Goal: Information Seeking & Learning: Learn about a topic

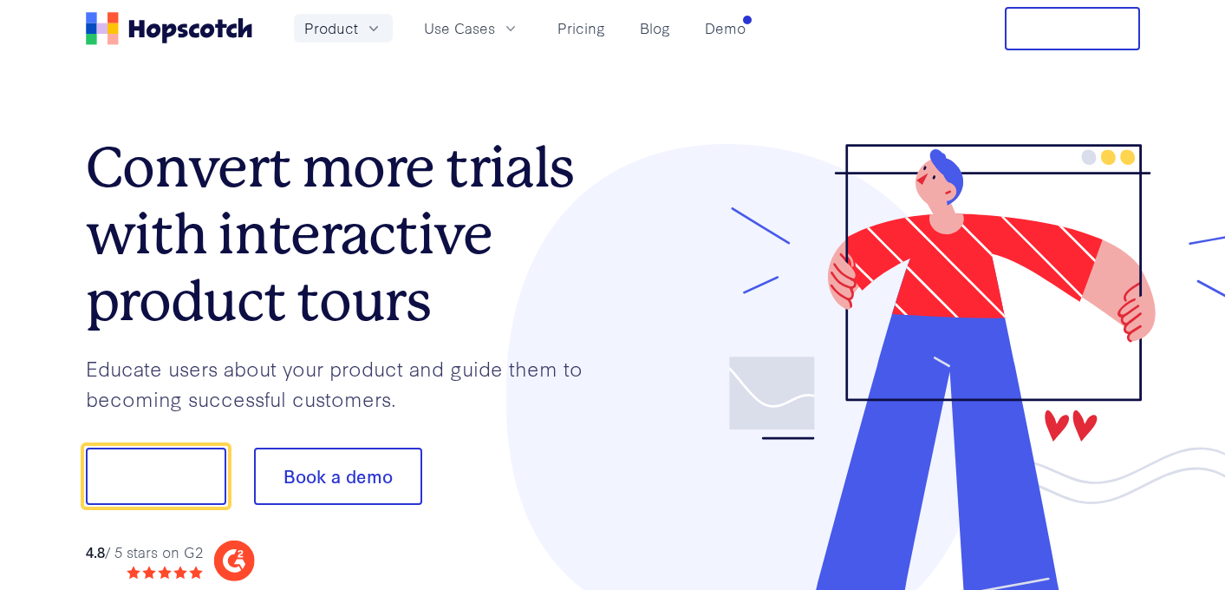
click at [360, 36] on button "Product" at bounding box center [343, 28] width 99 height 29
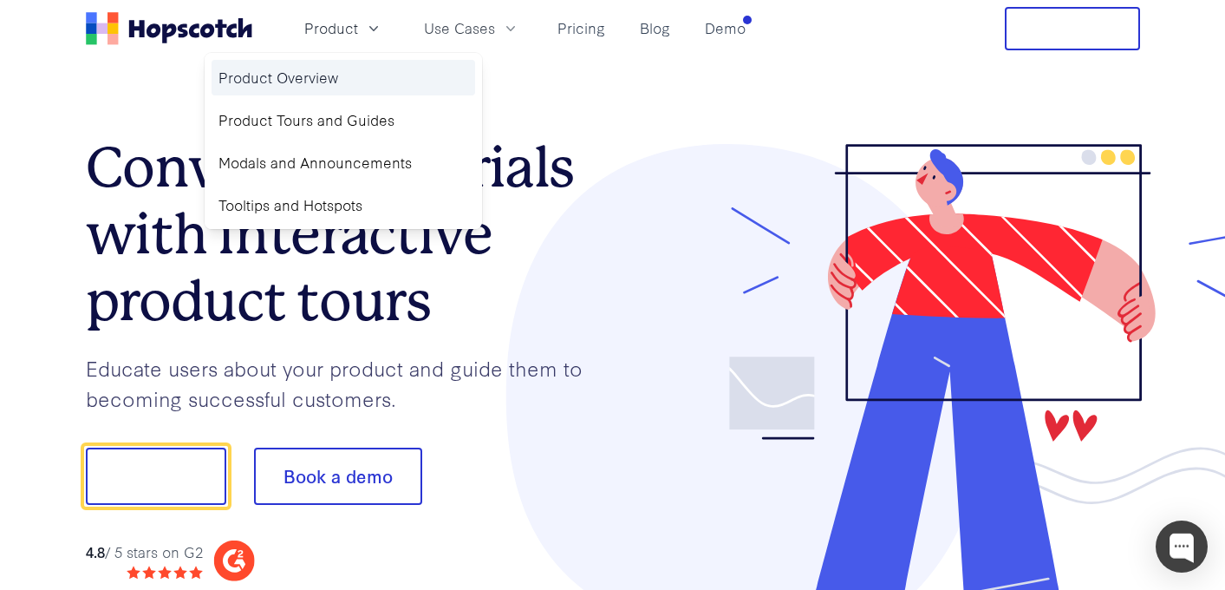
click at [334, 74] on link "Product Overview" at bounding box center [344, 78] width 264 height 36
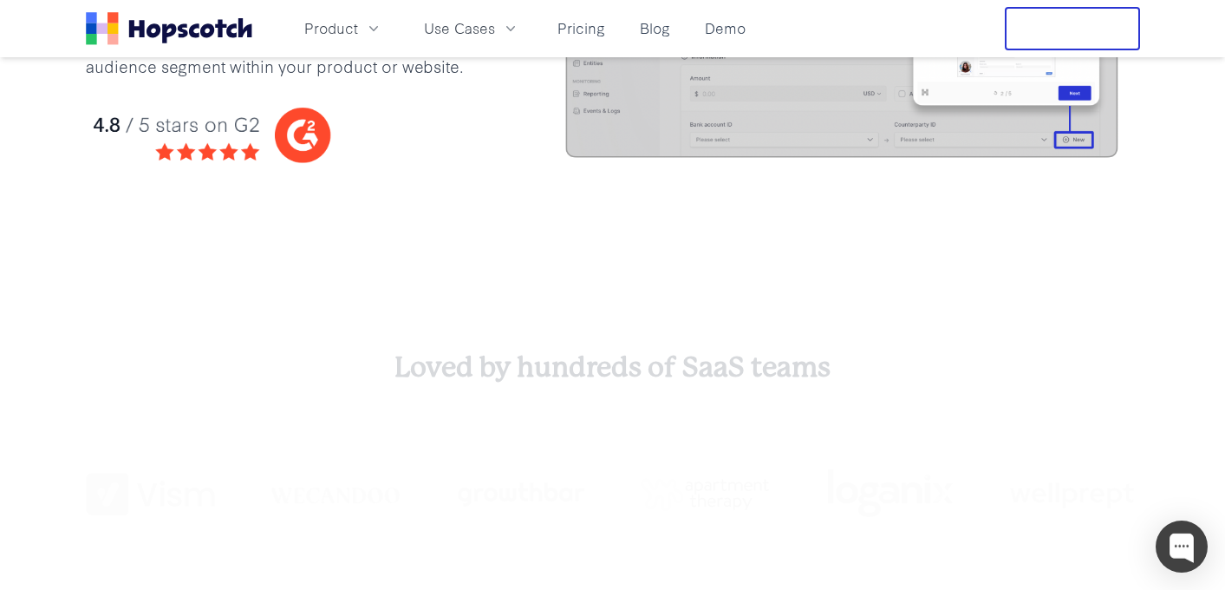
scroll to position [813, 0]
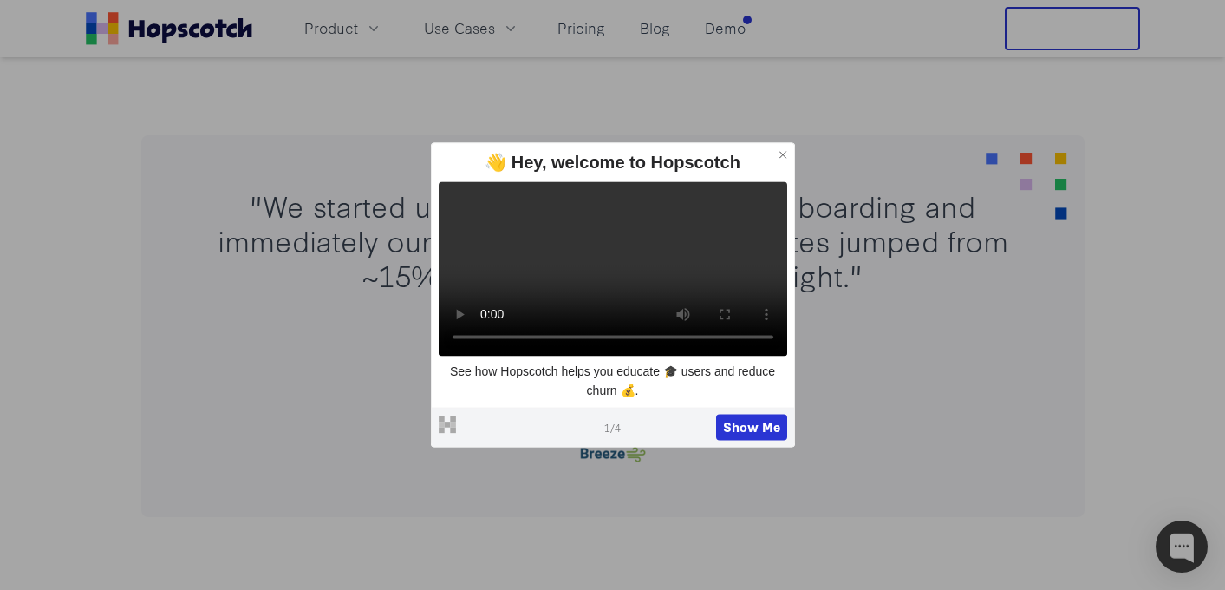
click at [784, 148] on icon at bounding box center [783, 154] width 12 height 12
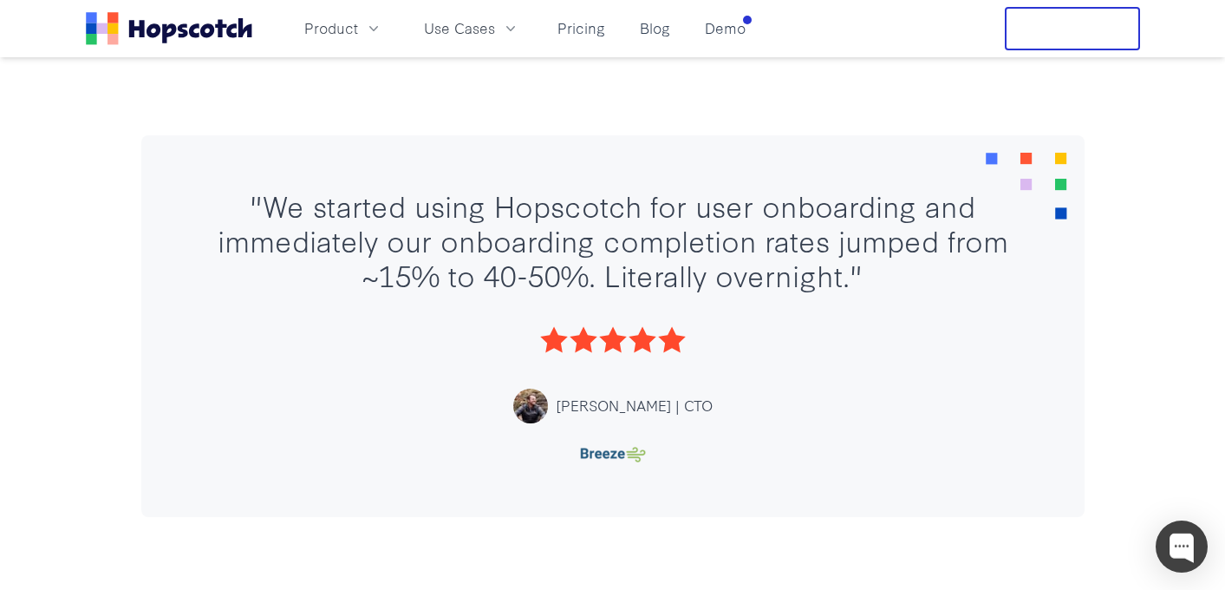
click at [357, 42] on div "Product Use Cases Pricing Blog Demo" at bounding box center [419, 28] width 667 height 43
click at [358, 33] on button "Product" at bounding box center [343, 28] width 99 height 29
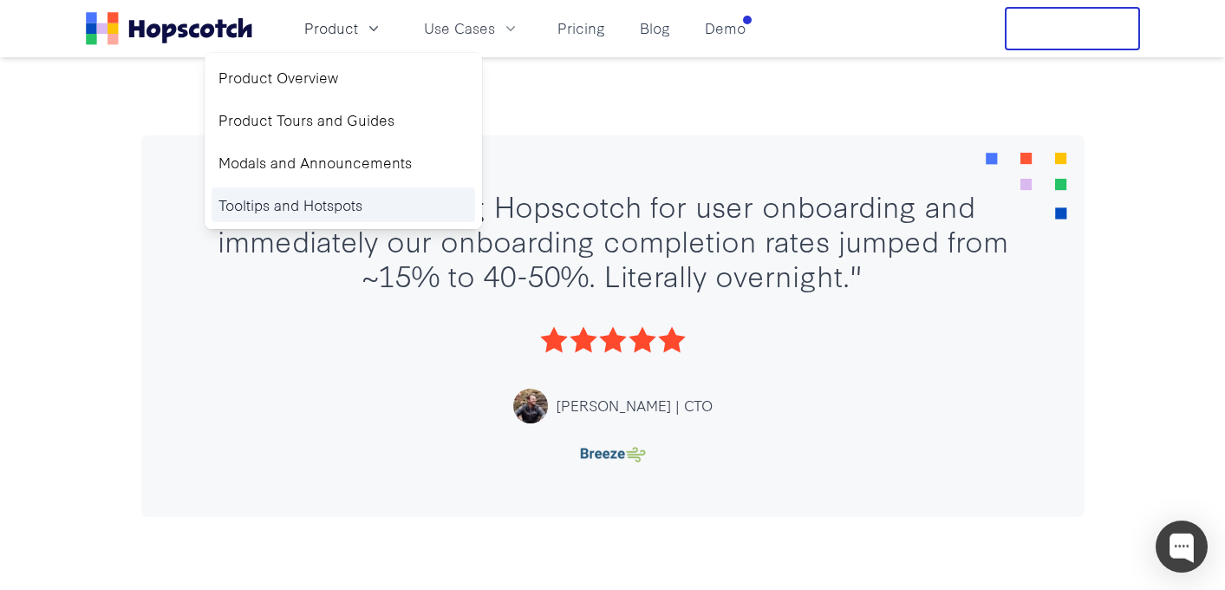
click at [287, 209] on link "Tooltips and Hotspots" at bounding box center [344, 205] width 264 height 36
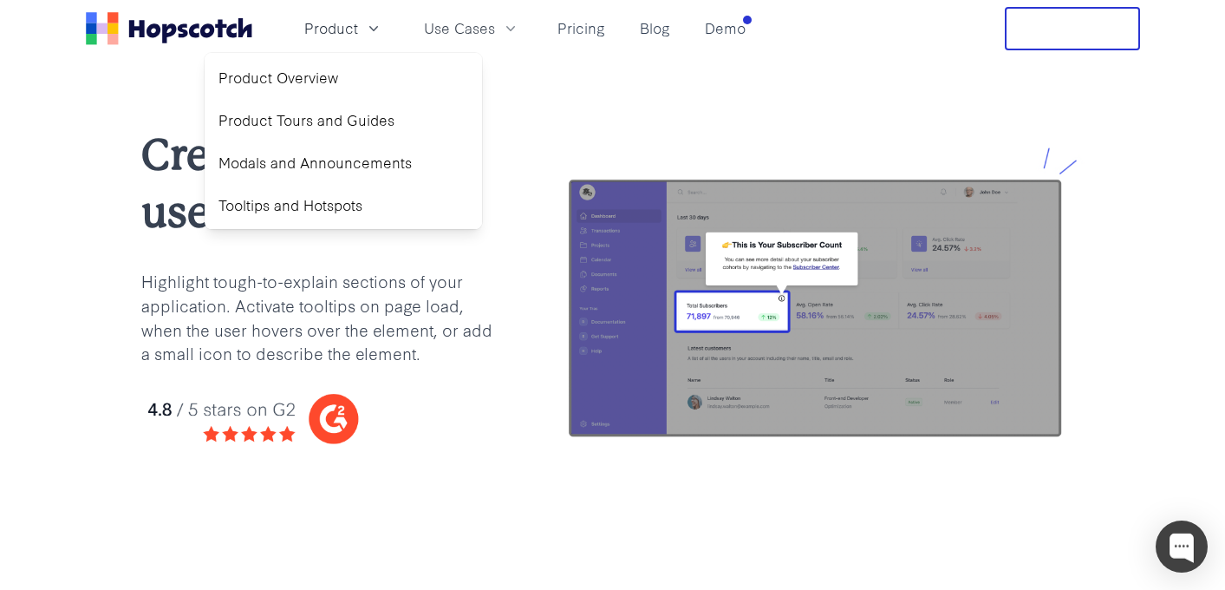
click at [637, 101] on div "Create tooltips users will love Highlight tough-to-explain sections of your app…" at bounding box center [612, 299] width 1225 height 485
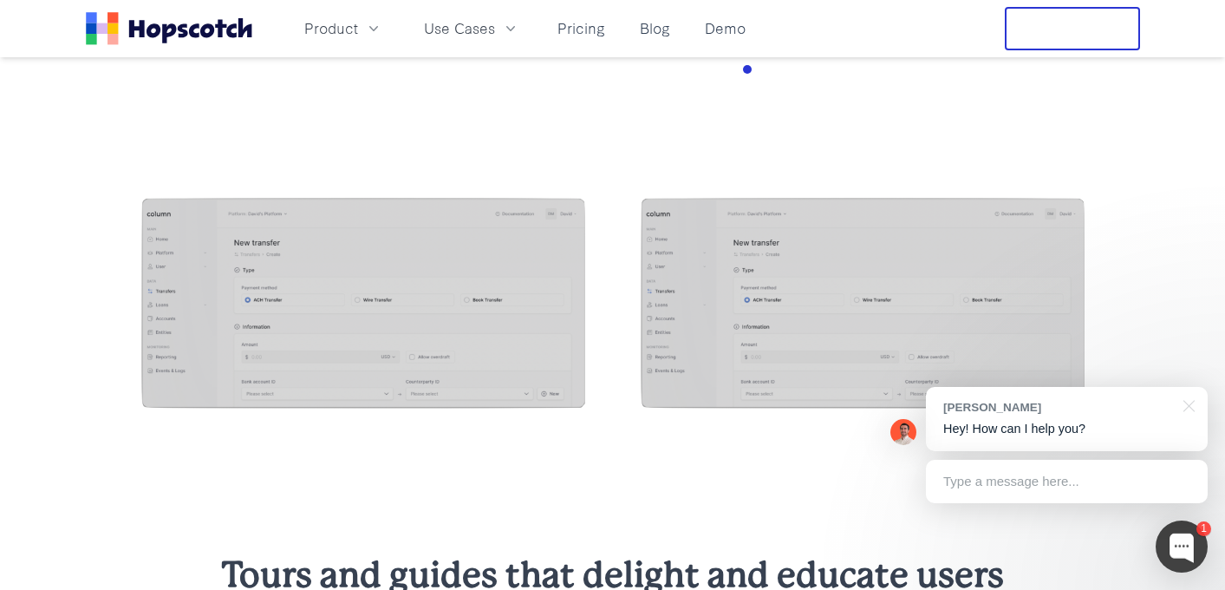
scroll to position [1643, 0]
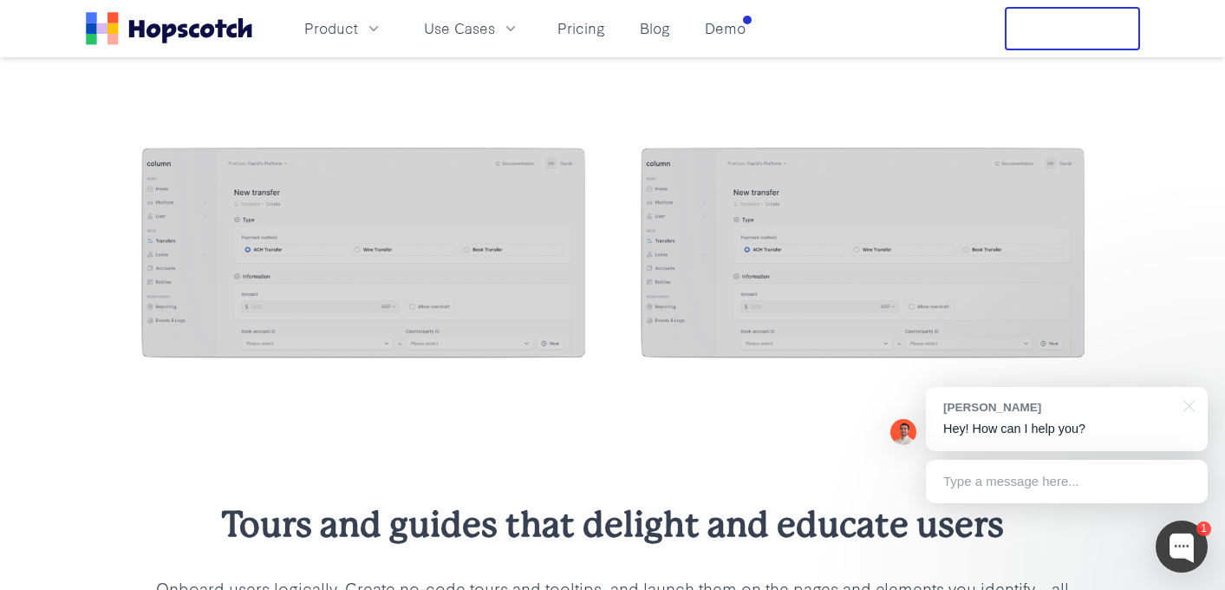
click at [512, 149] on img at bounding box center [363, 254] width 444 height 215
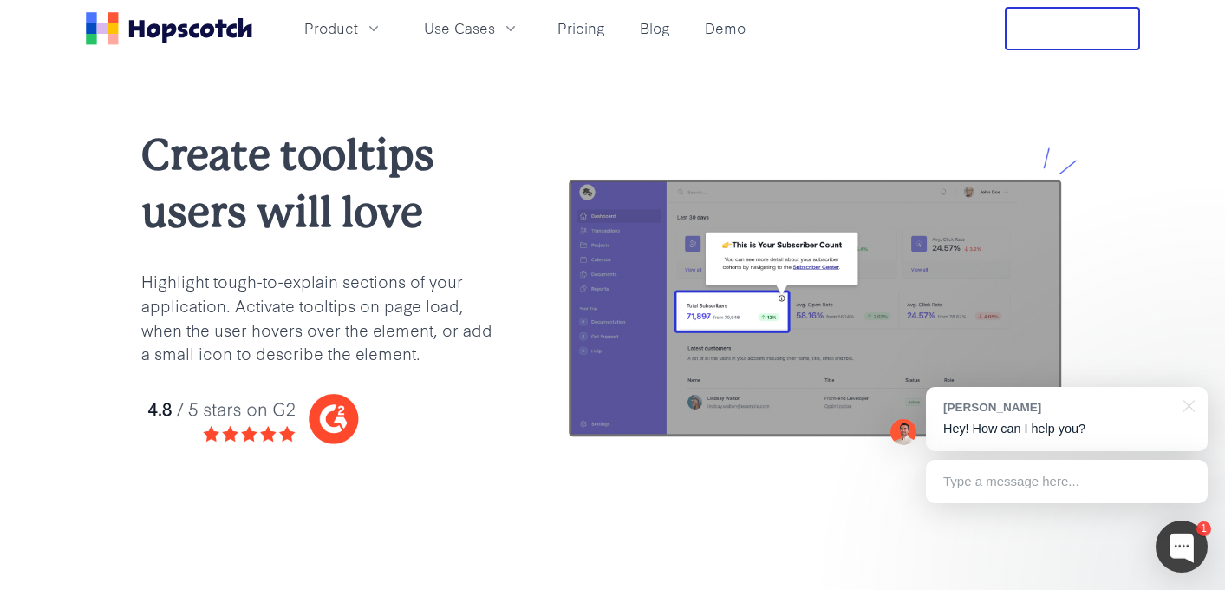
click at [501, 142] on h1 "Create tooltips users will love" at bounding box center [321, 184] width 361 height 114
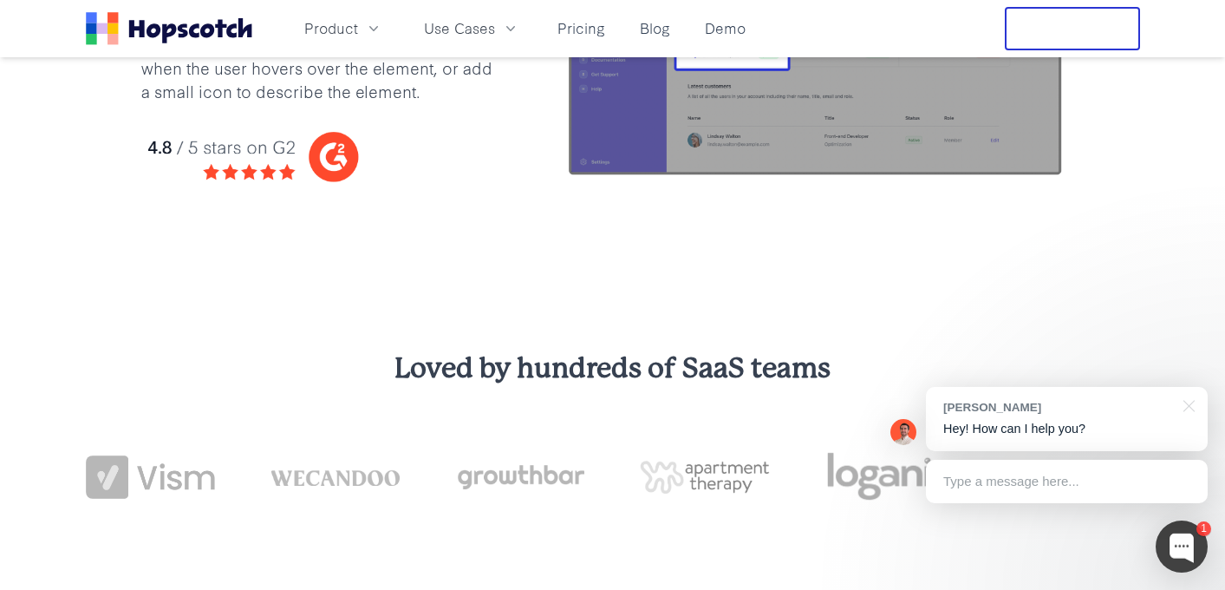
scroll to position [478, 0]
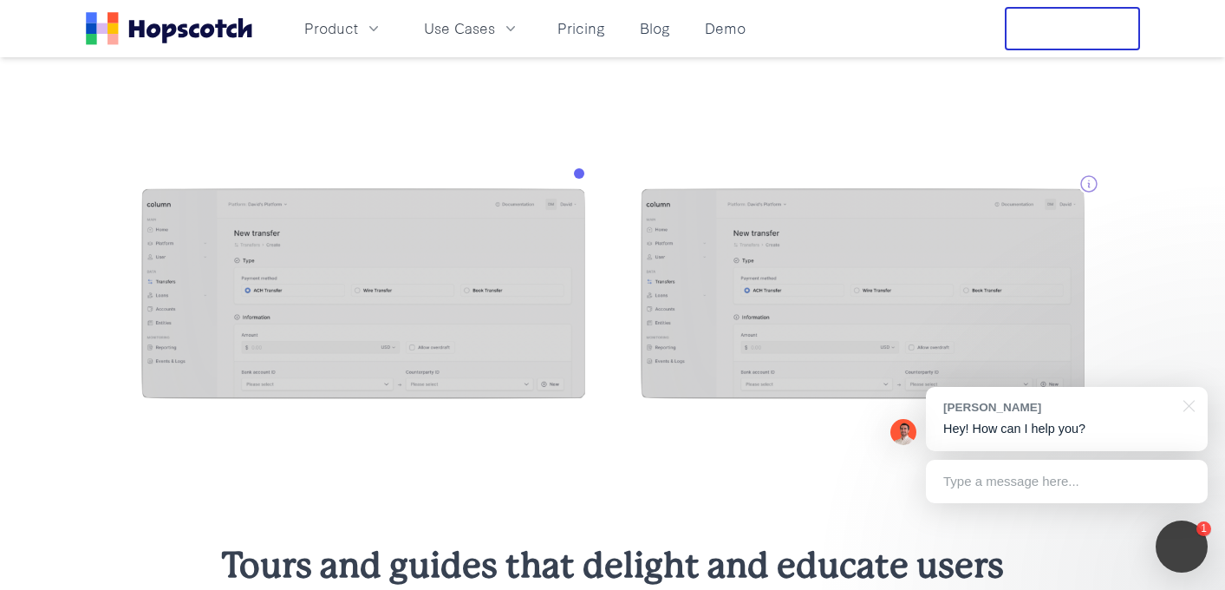
scroll to position [1601, 0]
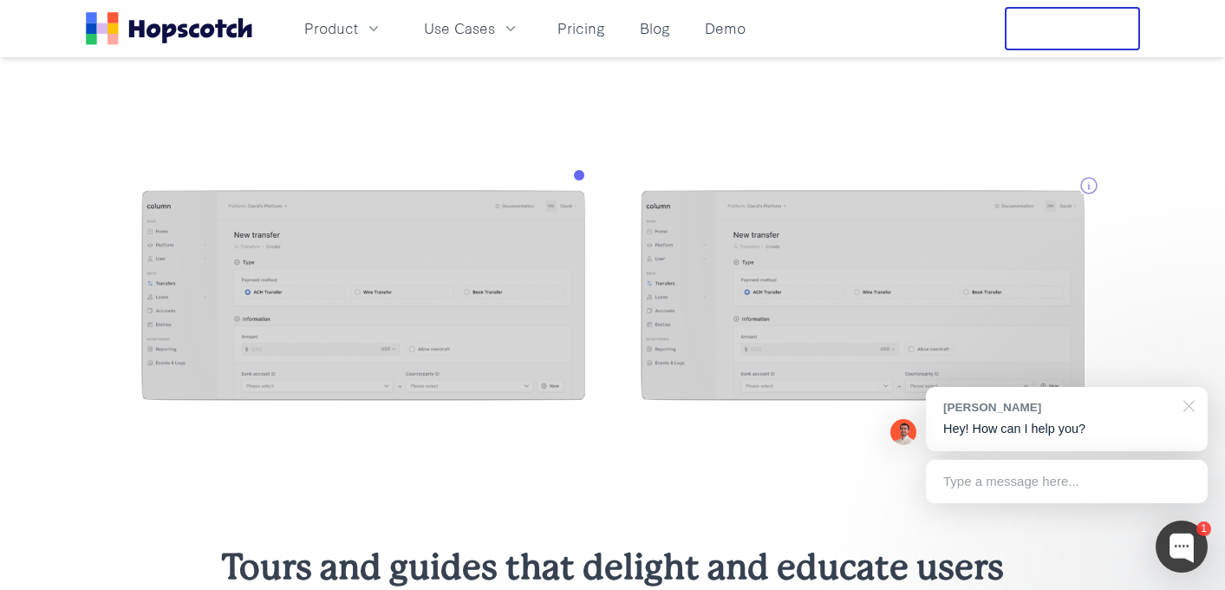
click at [1184, 415] on div at bounding box center [1186, 405] width 43 height 36
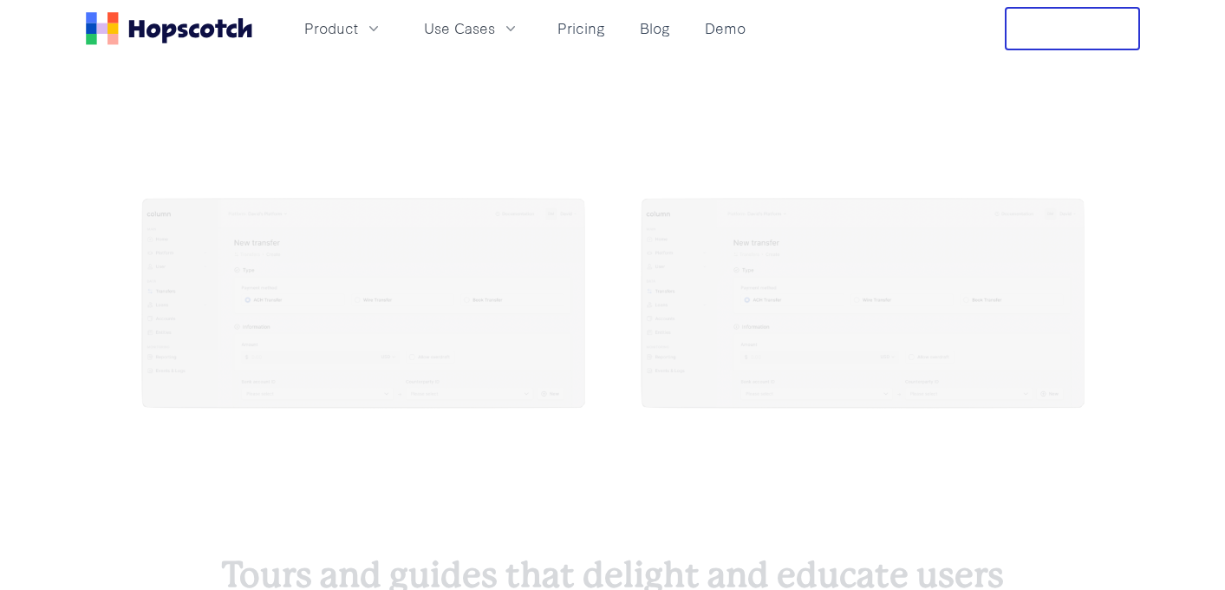
scroll to position [1625, 0]
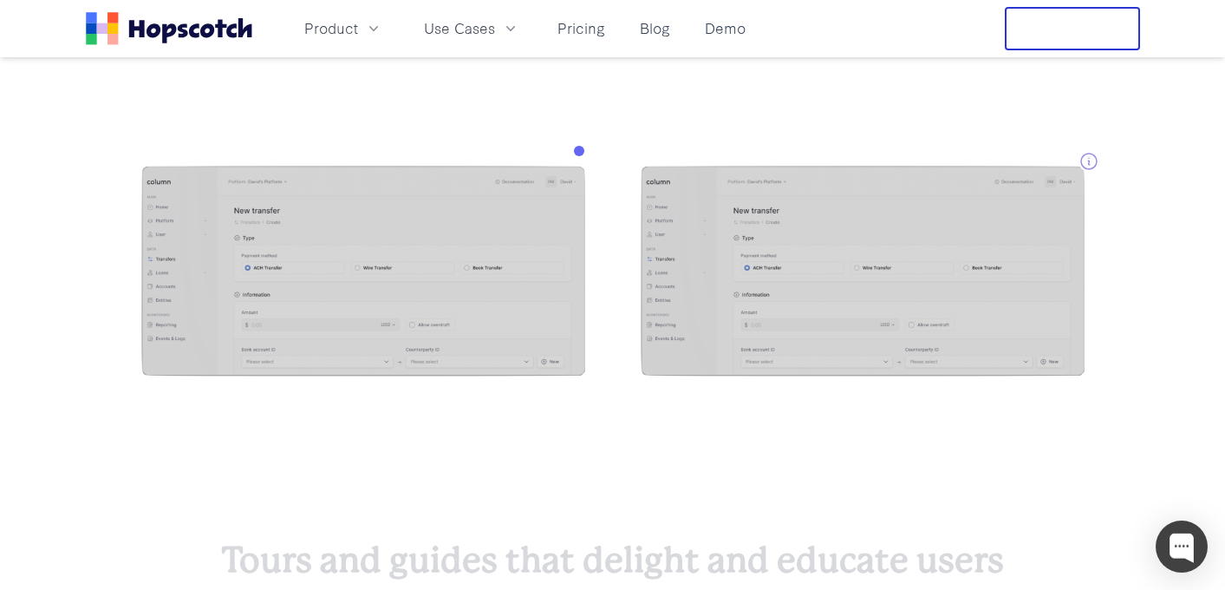
click at [467, 153] on div at bounding box center [612, 273] width 1225 height 354
click at [892, 119] on div at bounding box center [612, 273] width 1225 height 354
click at [639, 121] on div at bounding box center [612, 273] width 1225 height 354
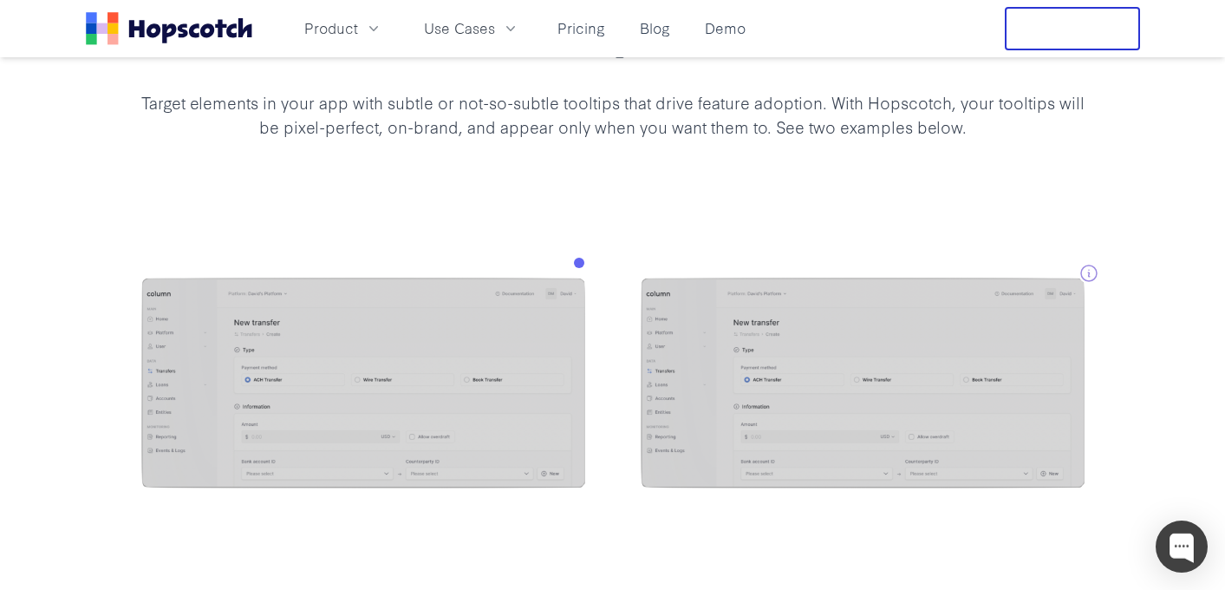
scroll to position [1512, 0]
click at [627, 210] on div at bounding box center [612, 387] width 1225 height 354
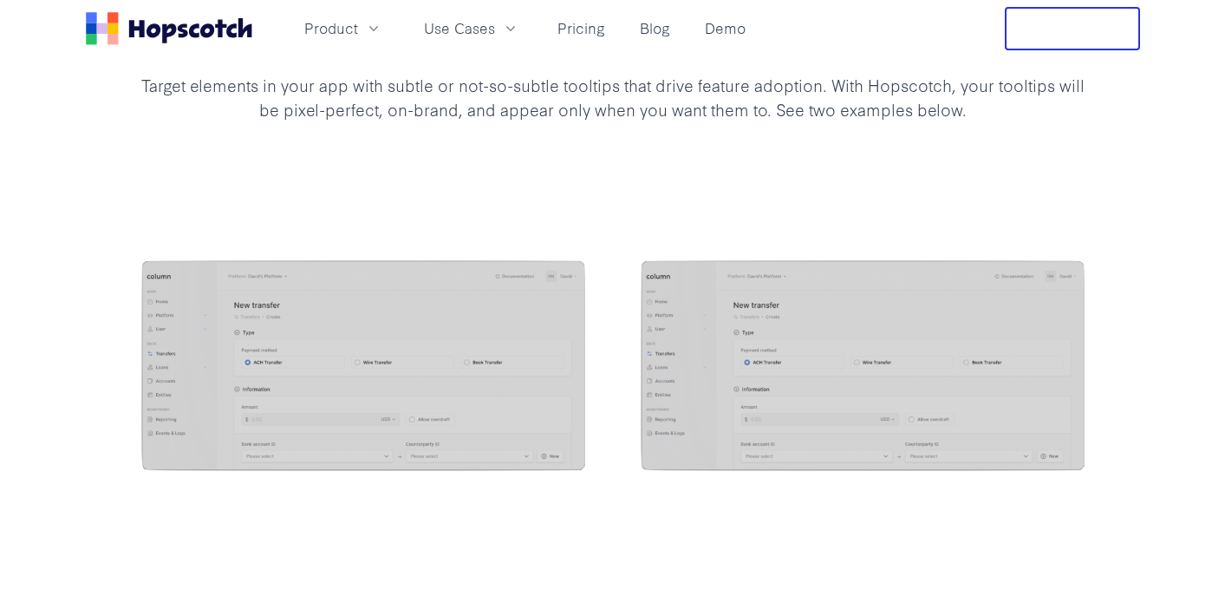
scroll to position [1517, 0]
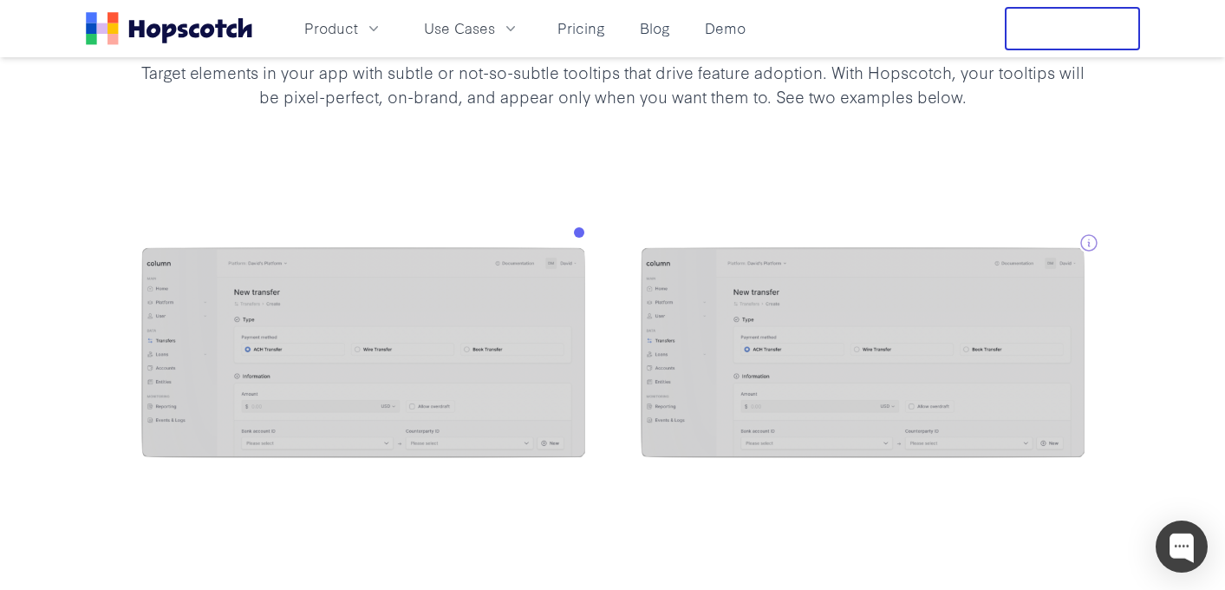
click at [638, 169] on div "There's a million and one ways to target and style tooltips with Hopscotch Targ…" at bounding box center [612, 22] width 1225 height 310
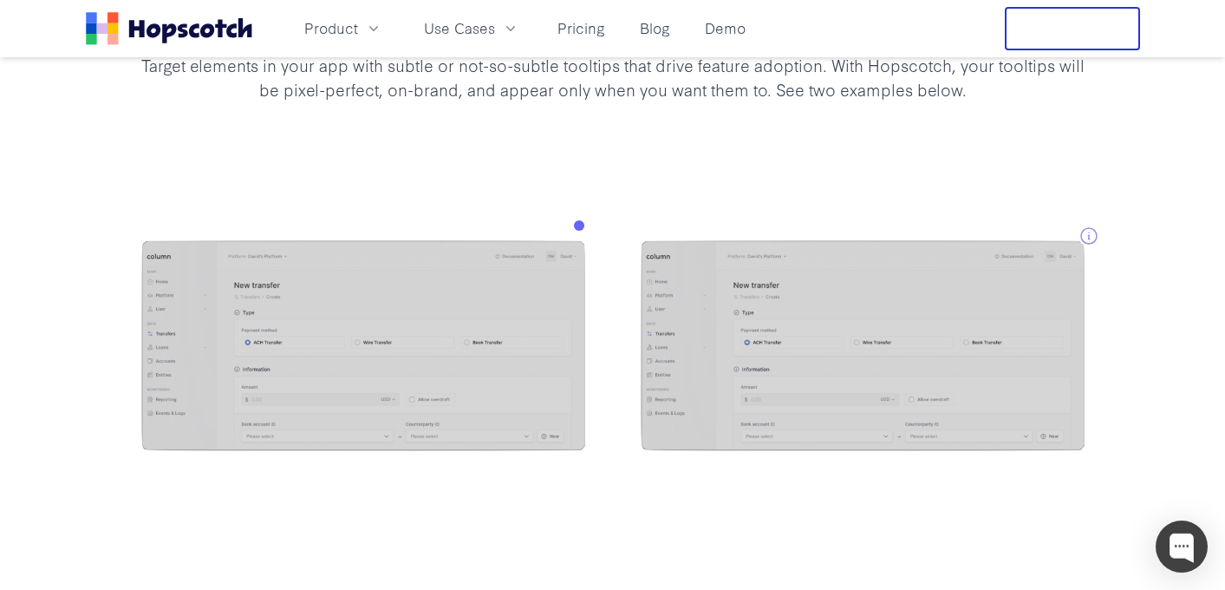
scroll to position [1575, 0]
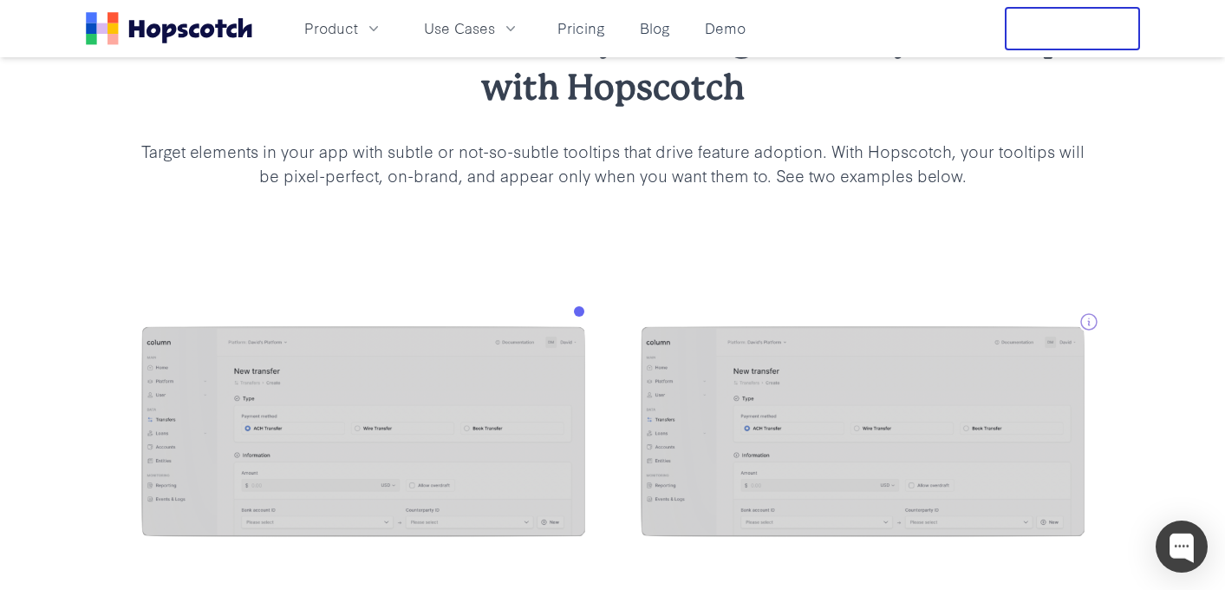
scroll to position [1455, 0]
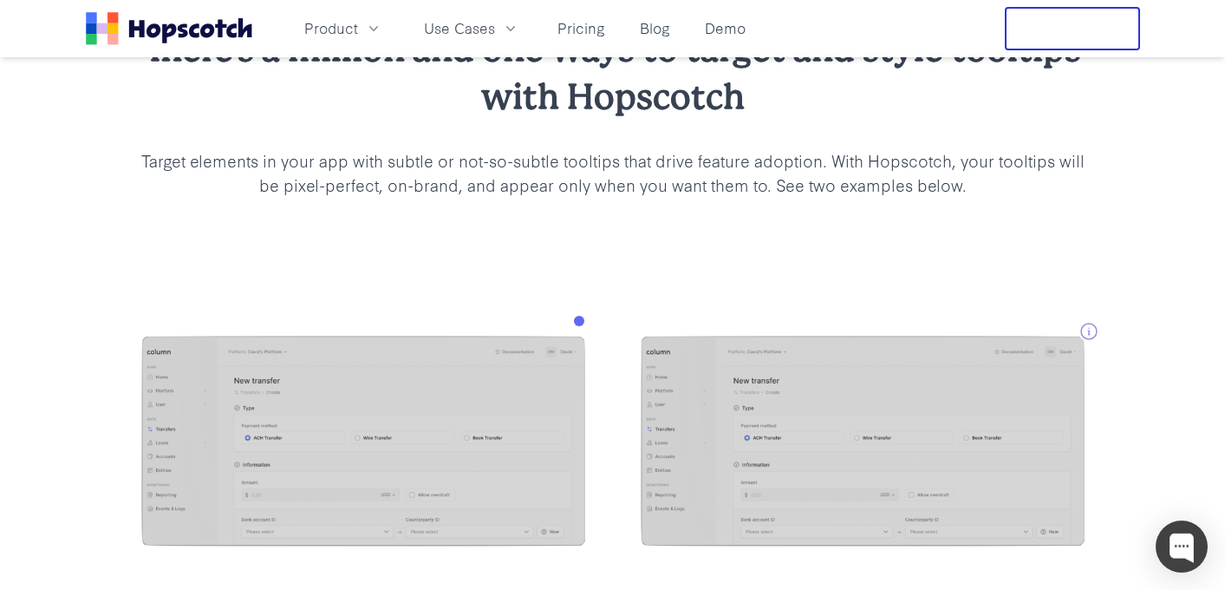
click at [526, 166] on p "Target elements in your app with subtle or not-so-subtle tooltips that drive fe…" at bounding box center [612, 172] width 943 height 49
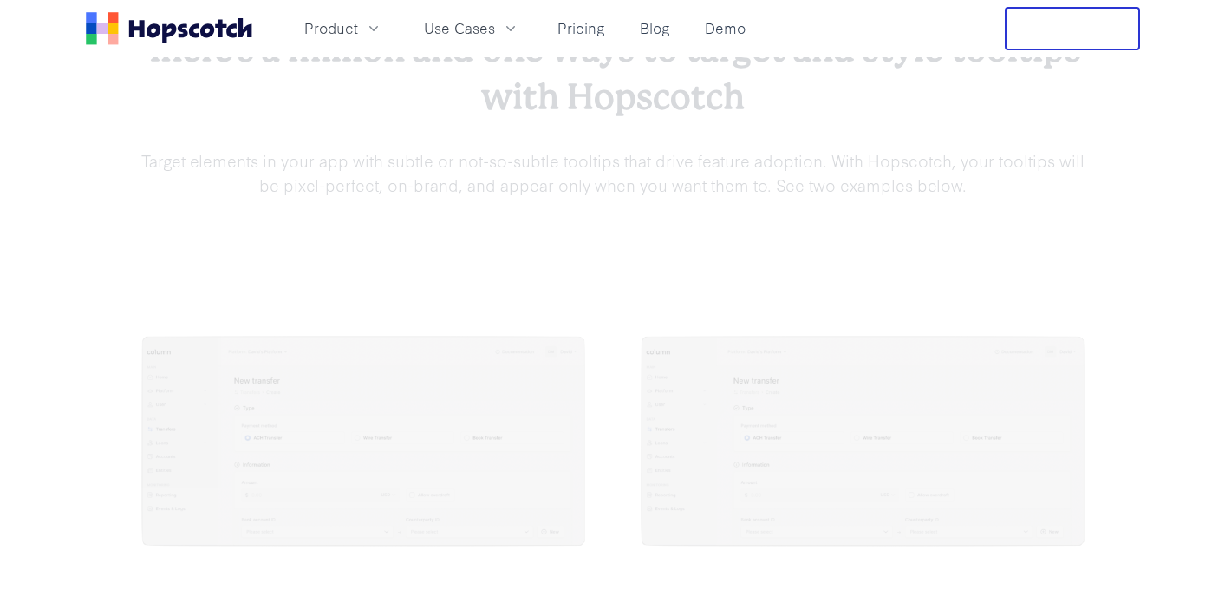
scroll to position [1469, 0]
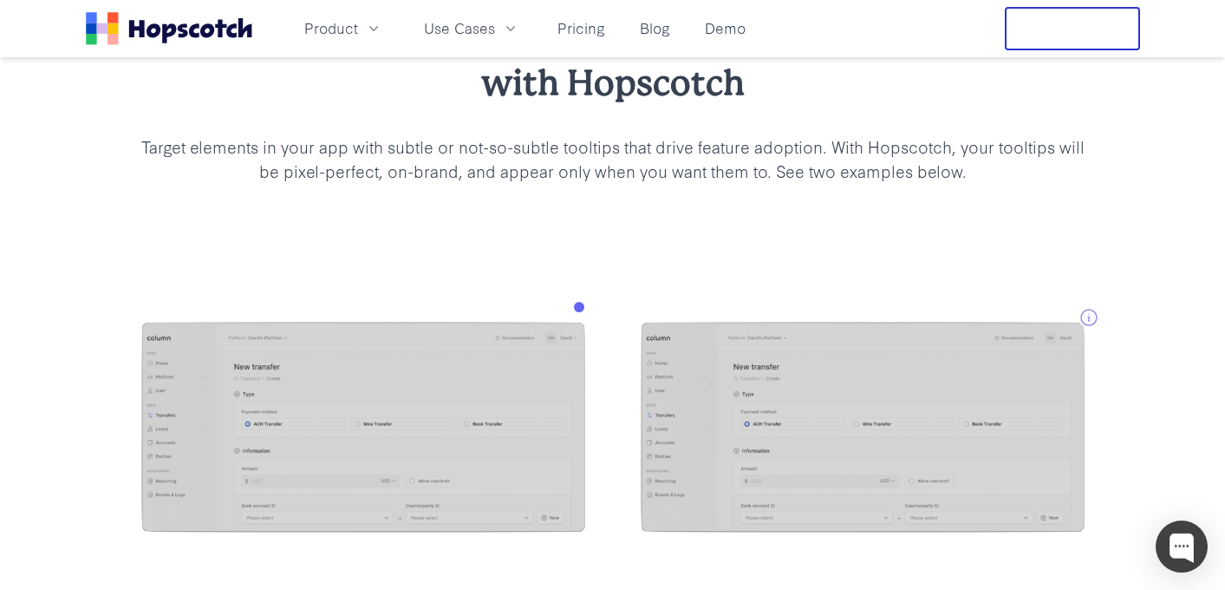
click at [535, 147] on p "Target elements in your app with subtle or not-so-subtle tooltips that drive fe…" at bounding box center [612, 158] width 943 height 49
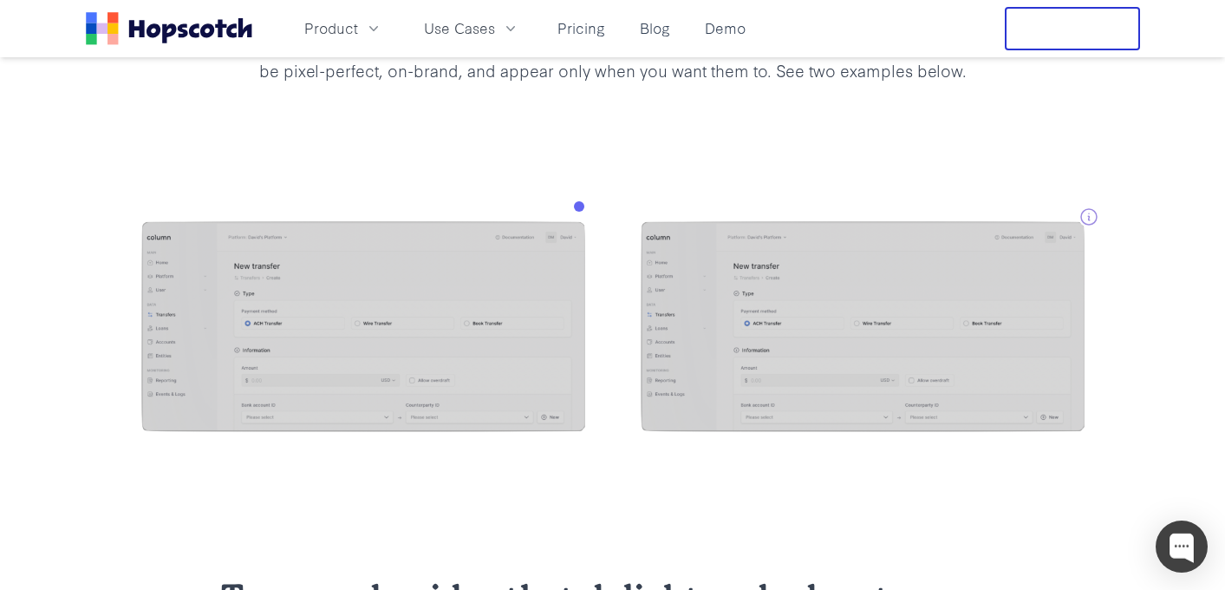
scroll to position [1542, 0]
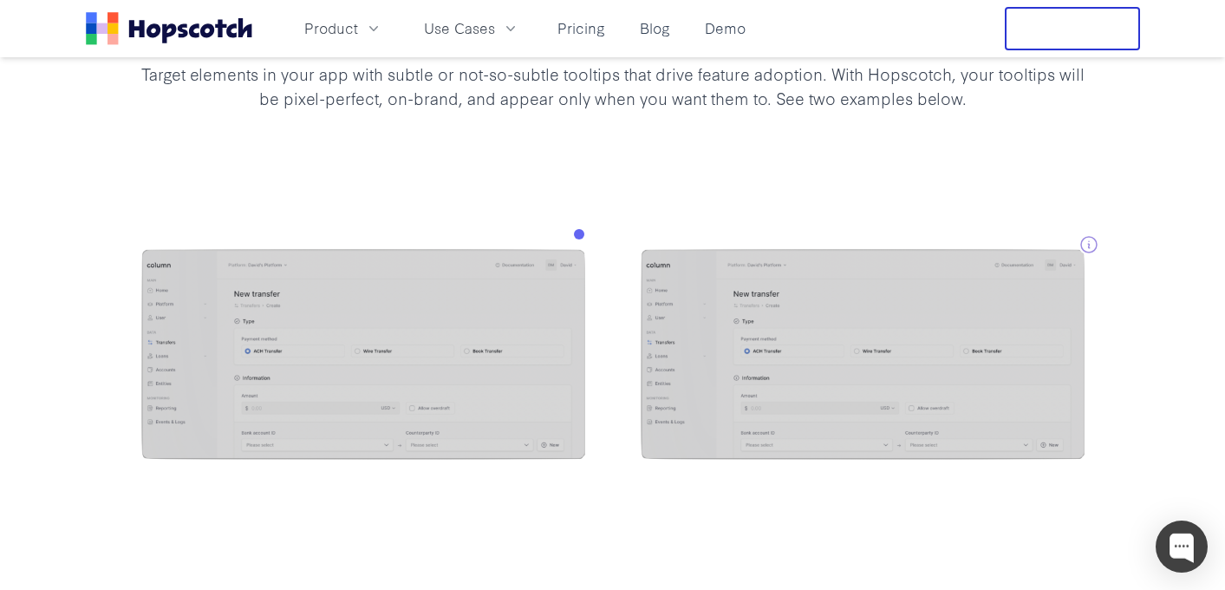
click at [1087, 246] on icon at bounding box center [1089, 244] width 21 height 21
click at [675, 239] on div at bounding box center [612, 357] width 1225 height 354
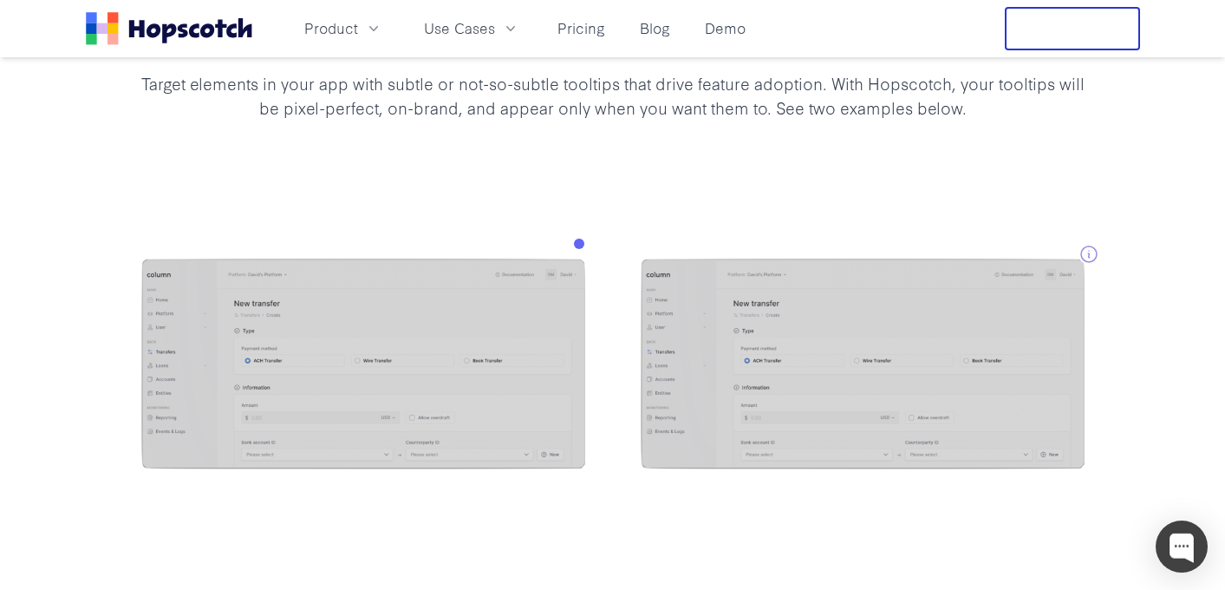
scroll to position [1453, 0]
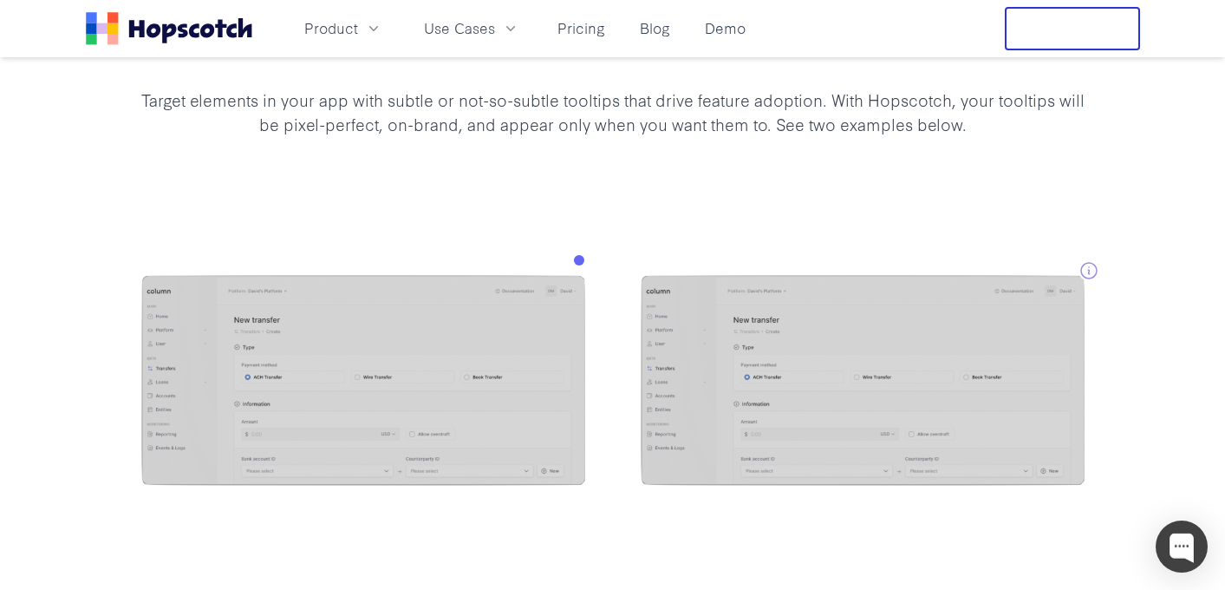
scroll to position [1528, 0]
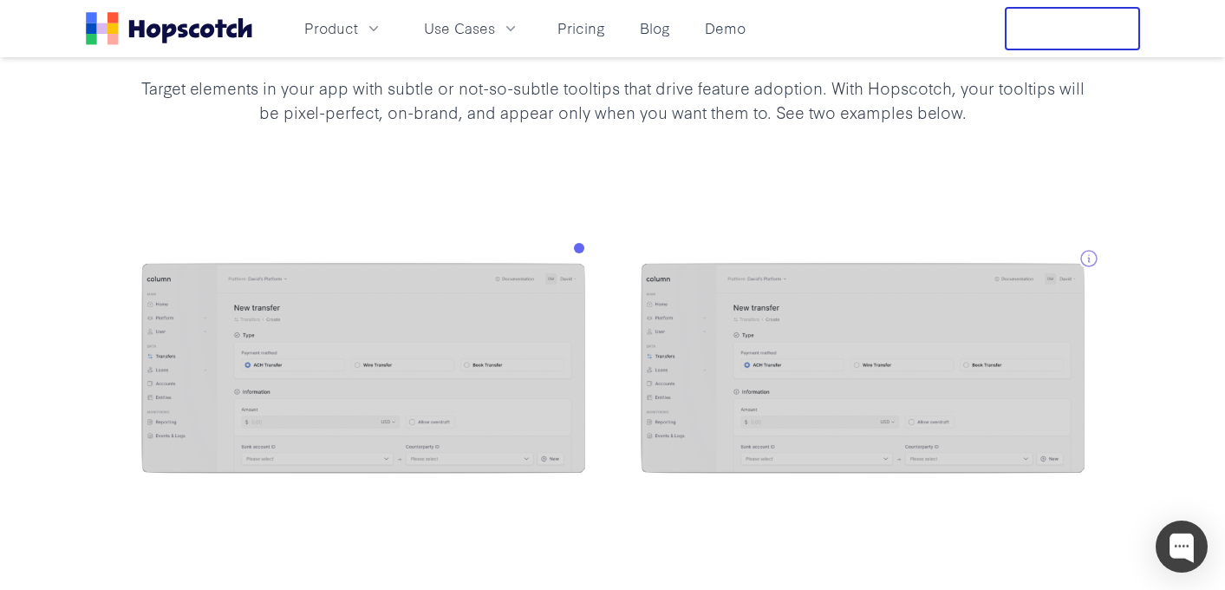
click at [511, 206] on div at bounding box center [612, 370] width 1225 height 354
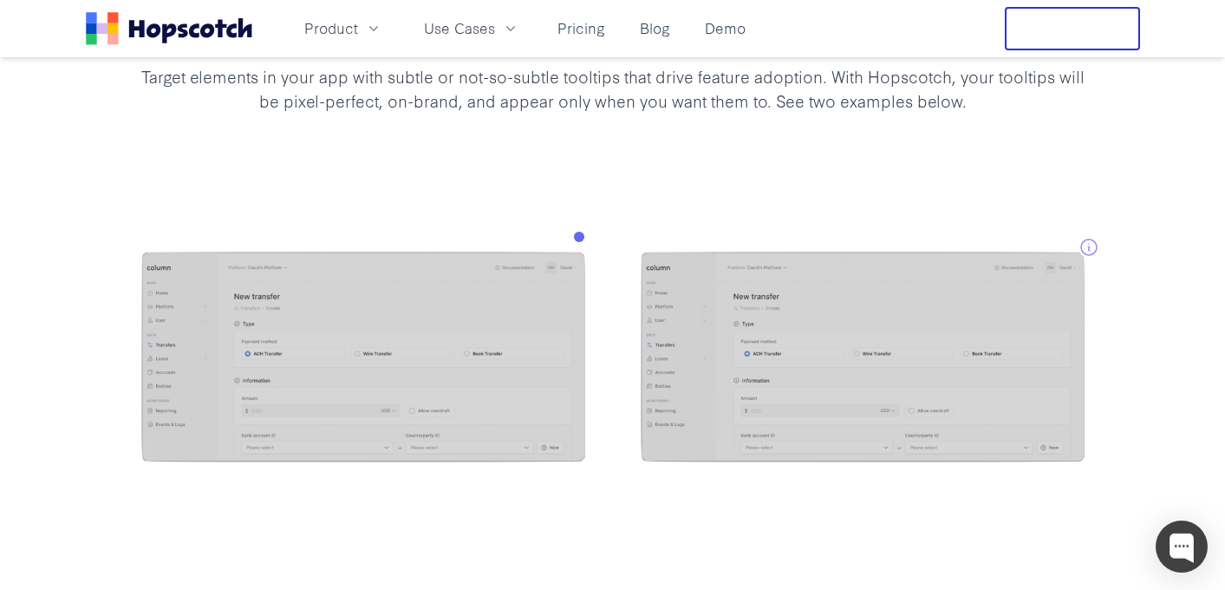
click at [618, 185] on div at bounding box center [612, 359] width 1225 height 354
click at [487, 245] on div at bounding box center [612, 359] width 1225 height 354
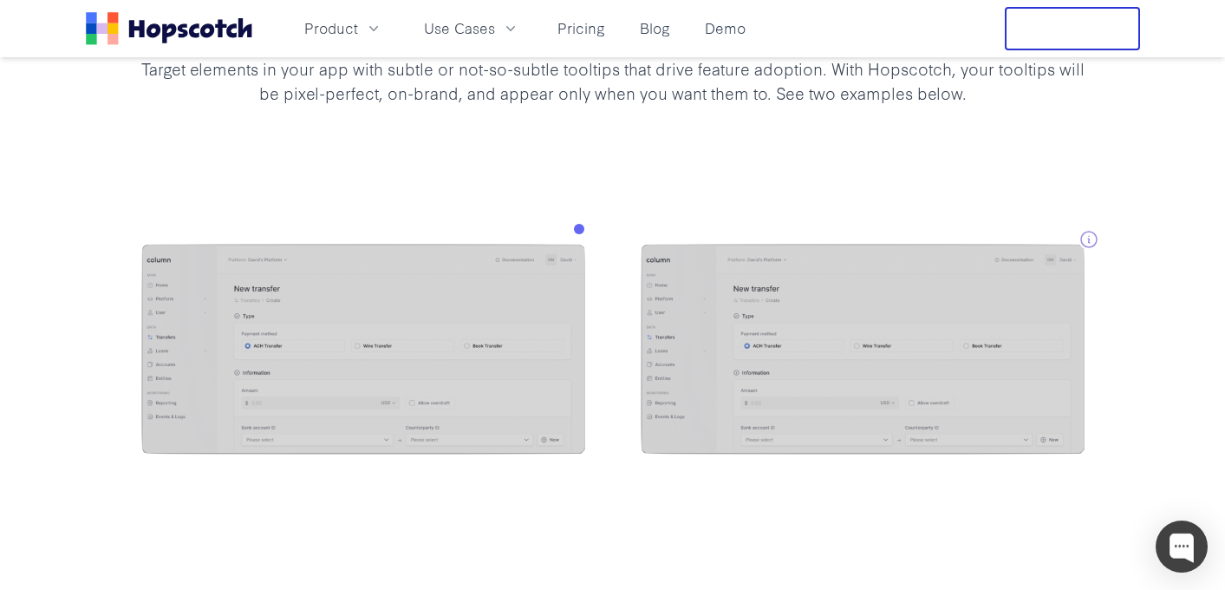
scroll to position [1554, 0]
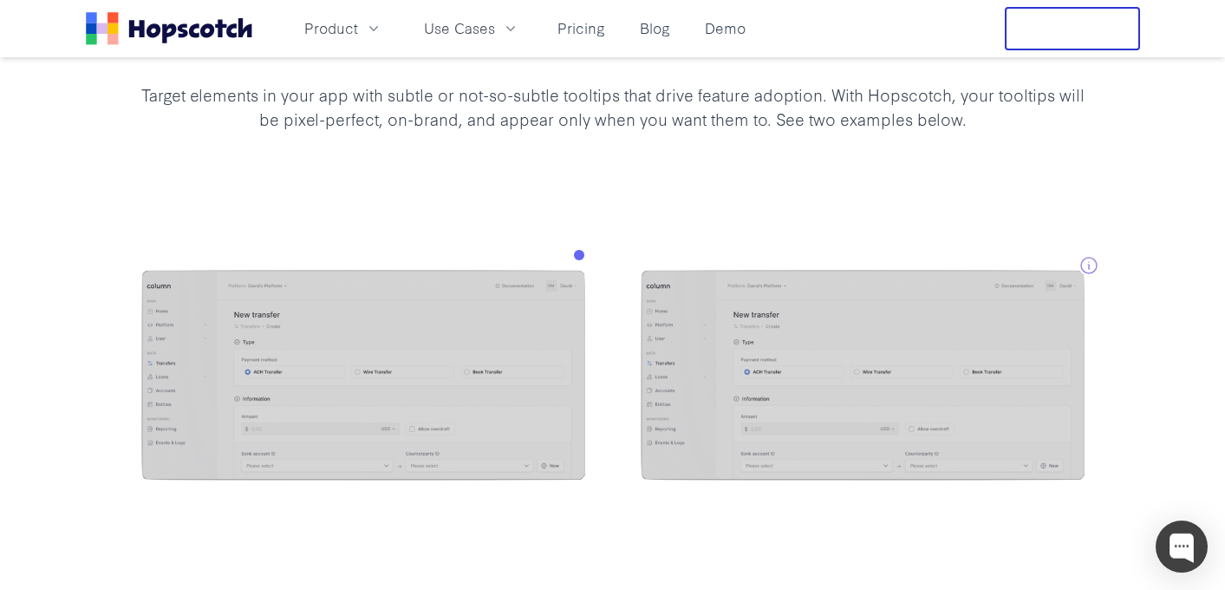
click at [832, 212] on div at bounding box center [612, 377] width 1225 height 354
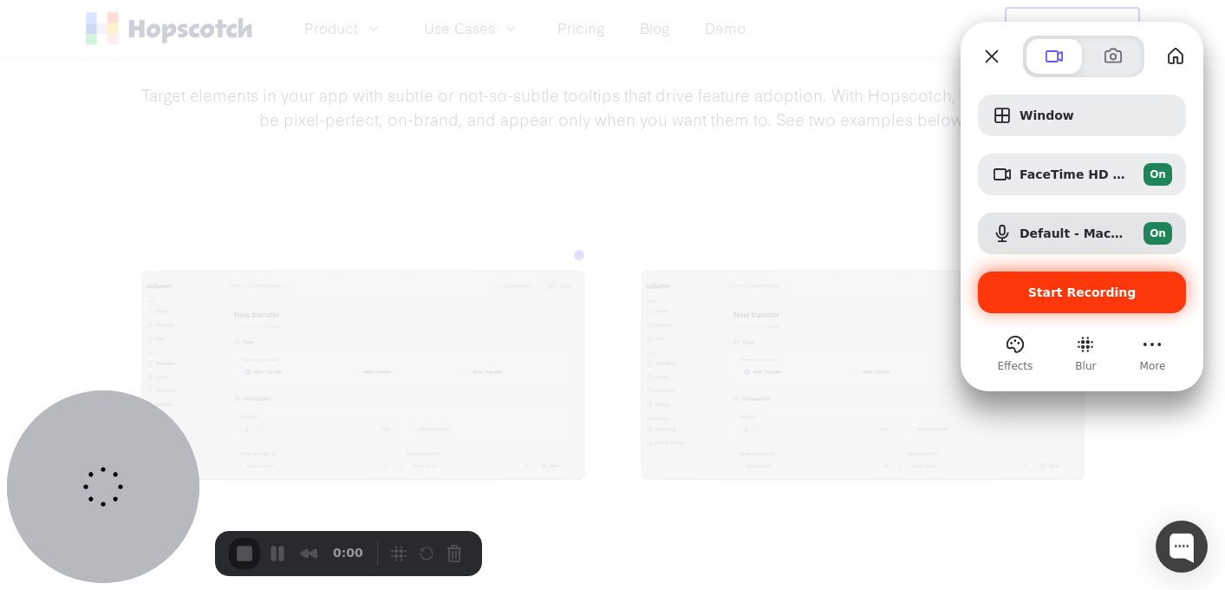
click at [1037, 292] on span "Start Recording" at bounding box center [1082, 292] width 108 height 14
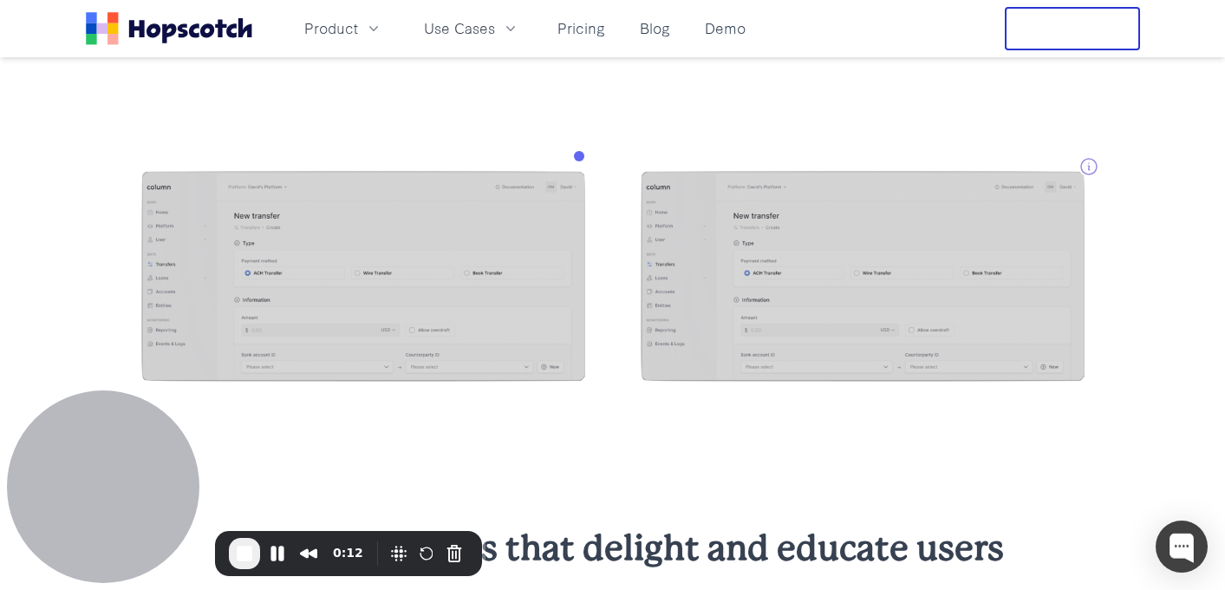
scroll to position [1618, 0]
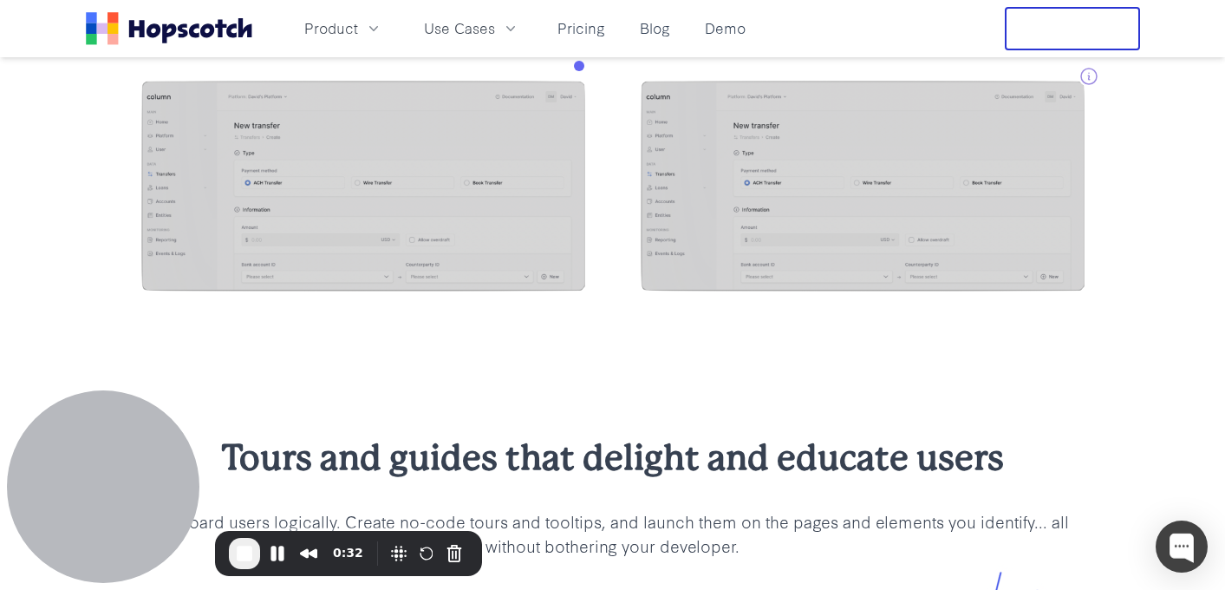
scroll to position [1569, 0]
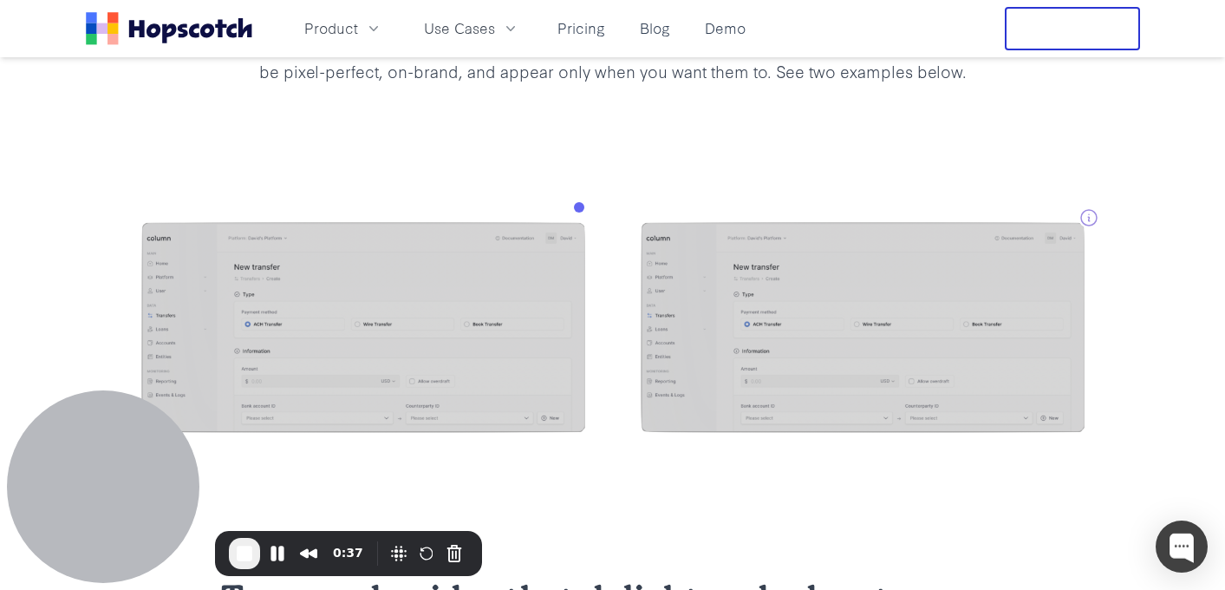
click at [201, 22] on icon "Home" at bounding box center [169, 28] width 166 height 33
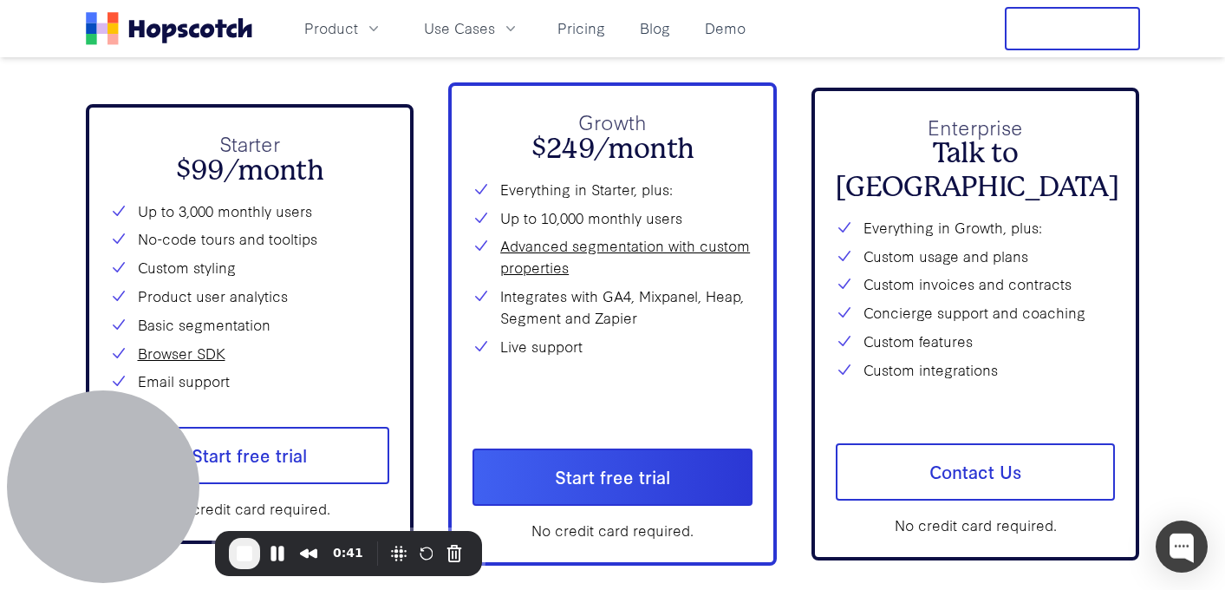
scroll to position [6244, 0]
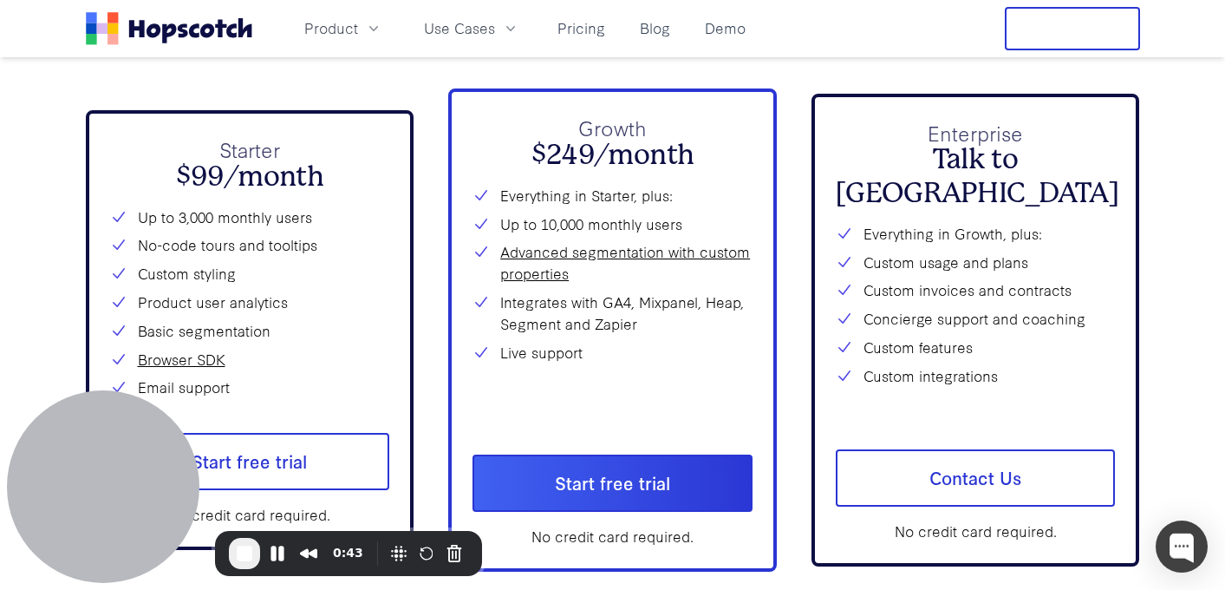
click at [292, 265] on li "Custom styling" at bounding box center [250, 274] width 280 height 22
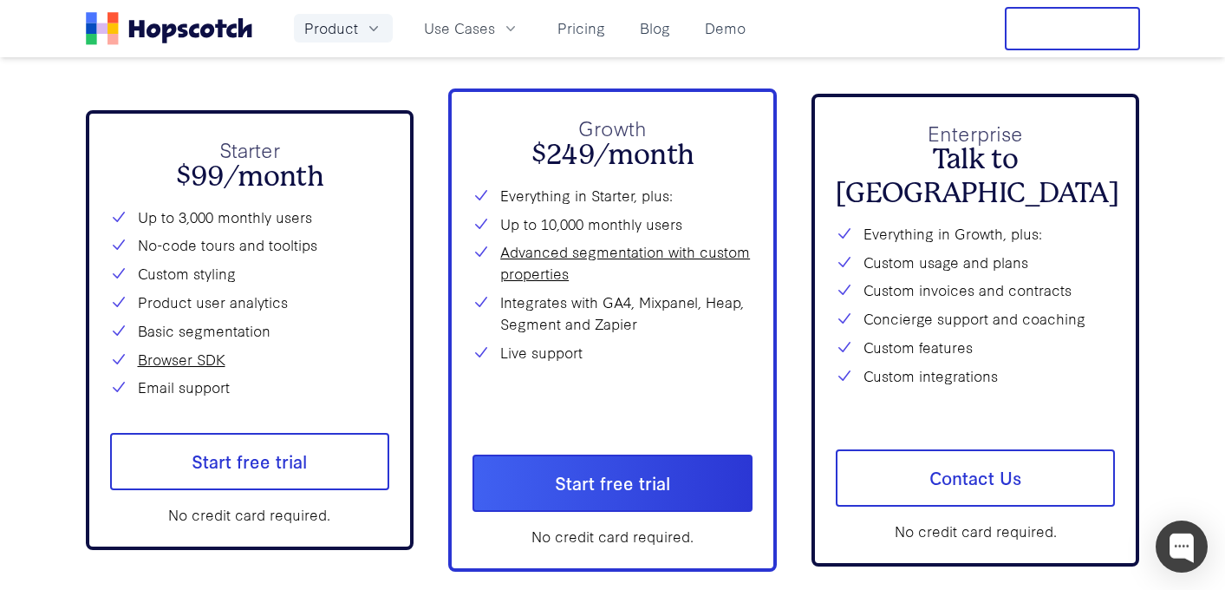
click at [360, 23] on button "Product" at bounding box center [343, 28] width 99 height 29
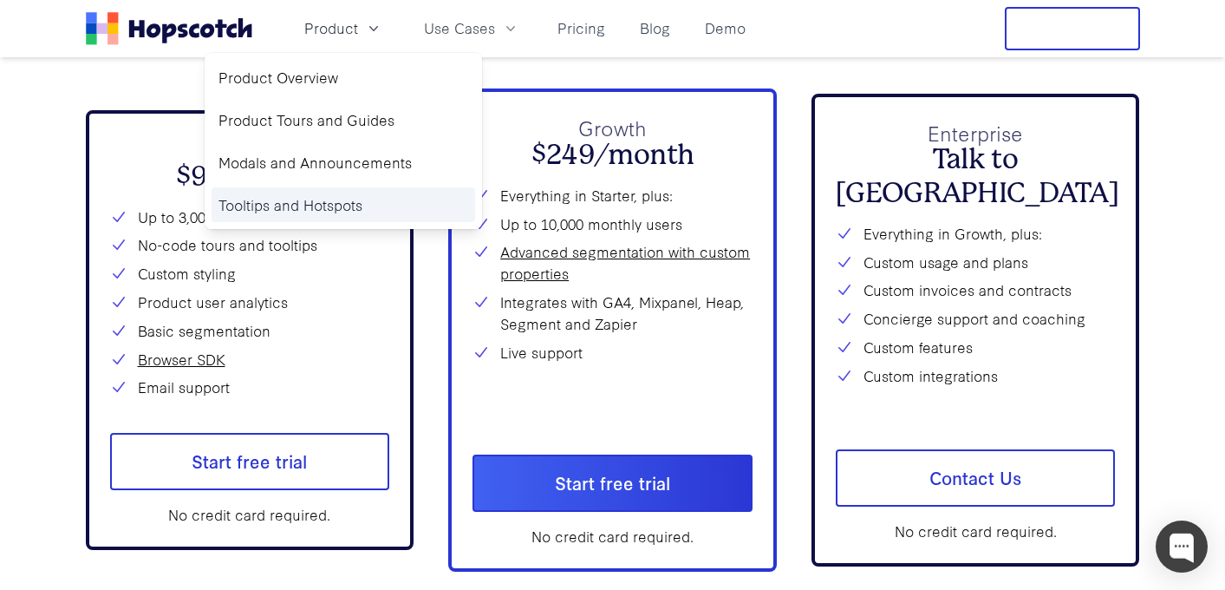
click at [311, 206] on link "Tooltips and Hotspots" at bounding box center [344, 205] width 264 height 36
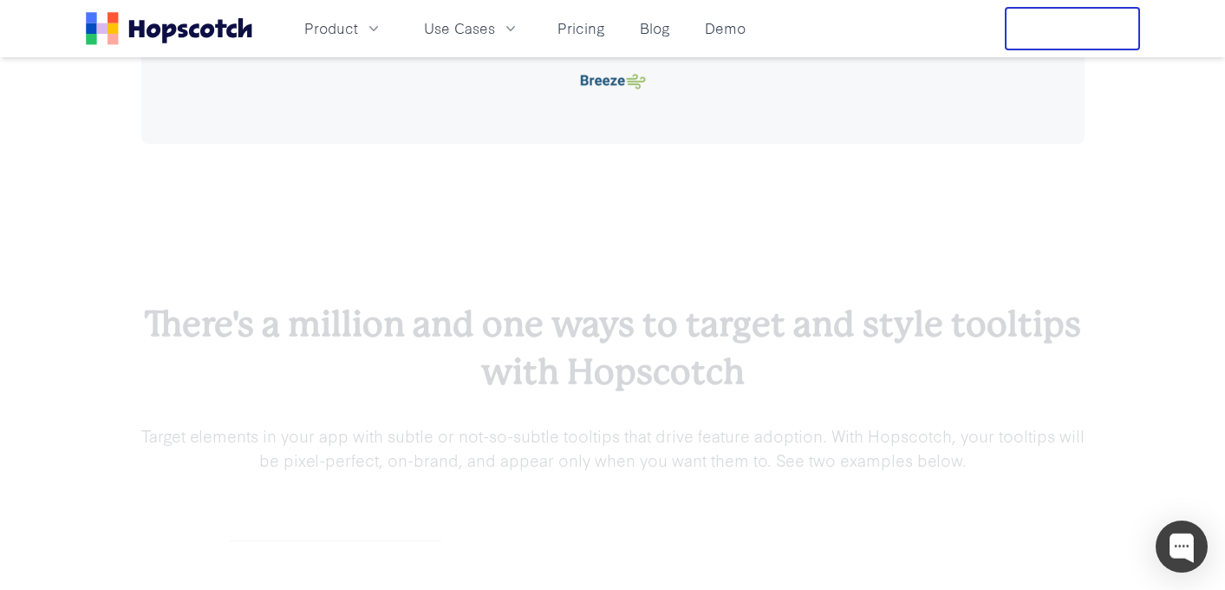
scroll to position [1388, 0]
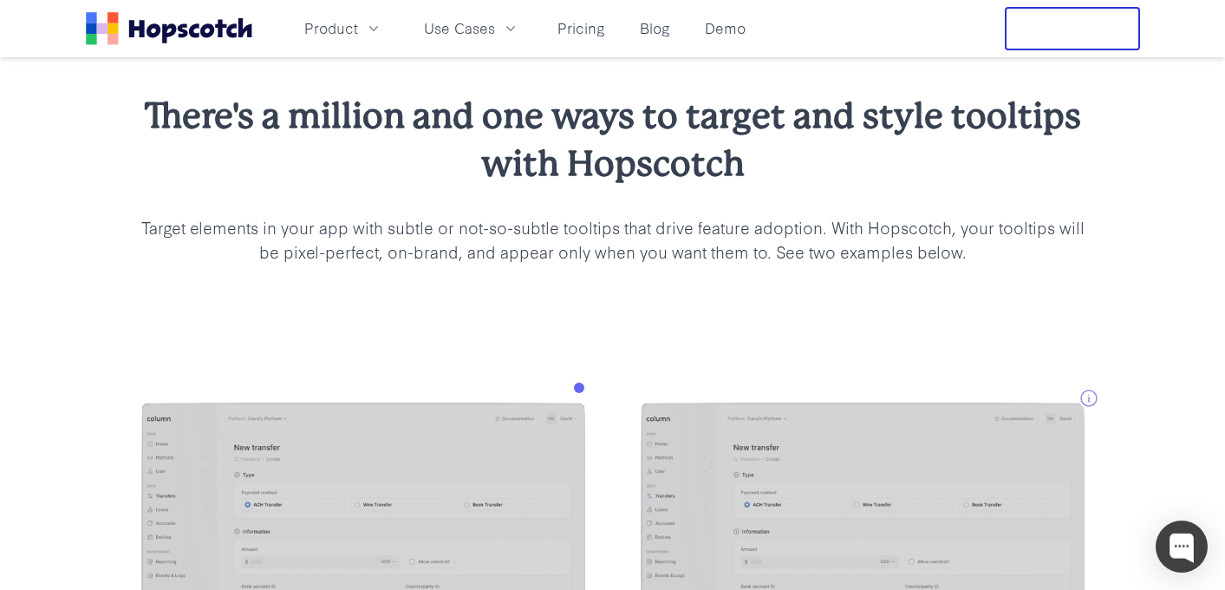
click at [585, 116] on h2 "There's a million and one ways to target and style tooltips with Hopscotch" at bounding box center [612, 139] width 943 height 95
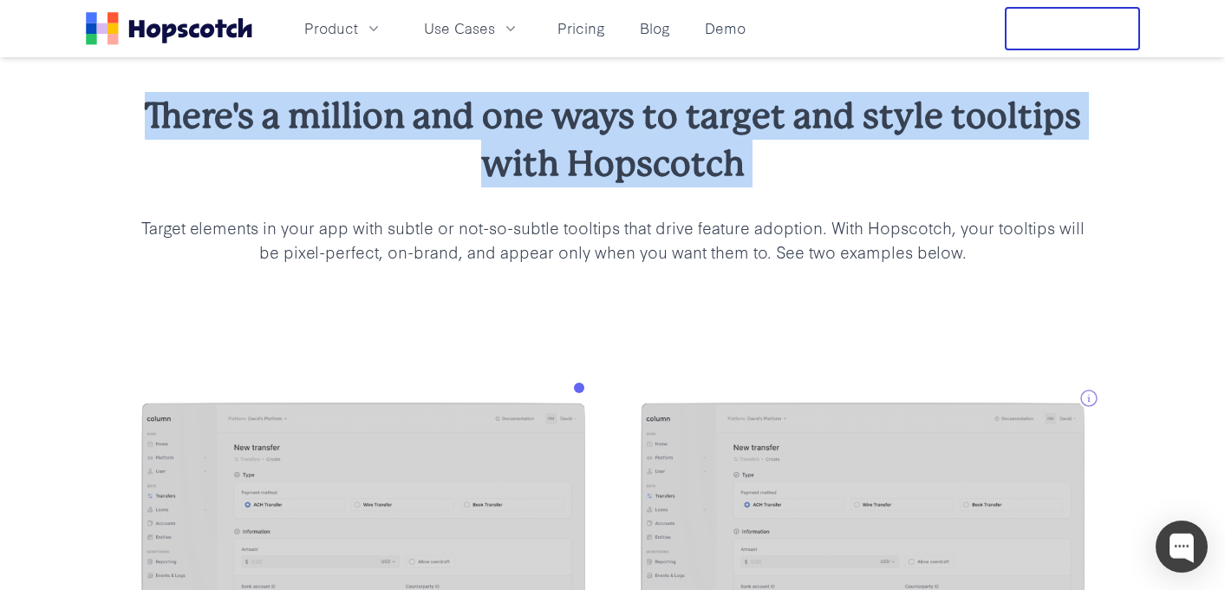
click at [585, 116] on h2 "There's a million and one ways to target and style tooltips with Hopscotch" at bounding box center [612, 139] width 943 height 95
copy h2 "There's a million and one ways to target and style tooltips with Hopscotch"
